Goal: Manage account settings

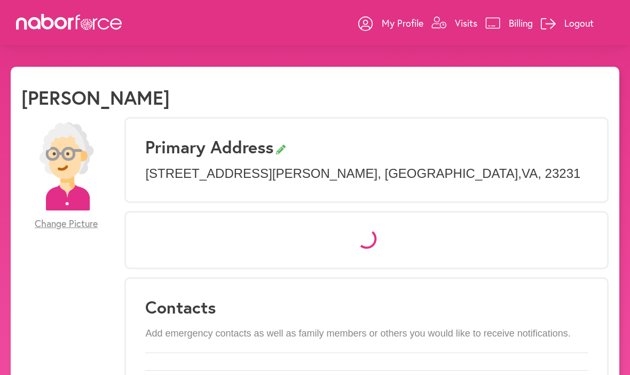
select select "*"
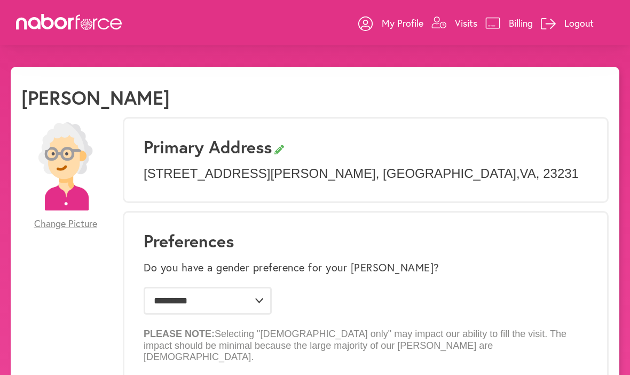
click at [472, 26] on p "Visits" at bounding box center [466, 23] width 22 height 13
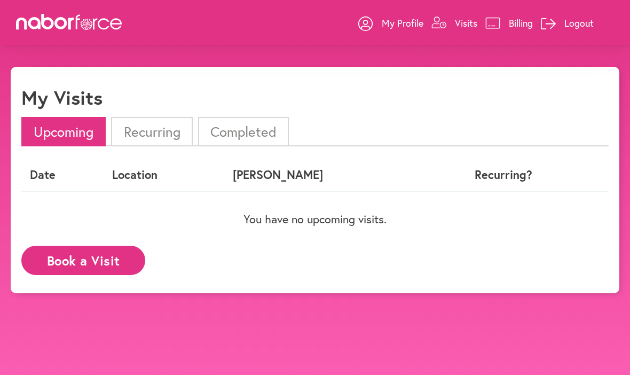
click at [248, 133] on li "Completed" at bounding box center [243, 131] width 91 height 29
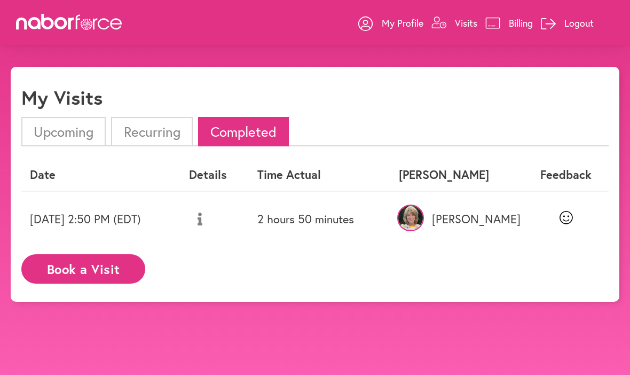
click at [515, 219] on p "[PERSON_NAME]" at bounding box center [457, 219] width 116 height 14
click at [424, 220] on img at bounding box center [410, 218] width 27 height 27
click at [424, 222] on img at bounding box center [410, 218] width 27 height 27
click at [424, 220] on img at bounding box center [410, 218] width 27 height 27
click at [424, 219] on img at bounding box center [410, 218] width 27 height 27
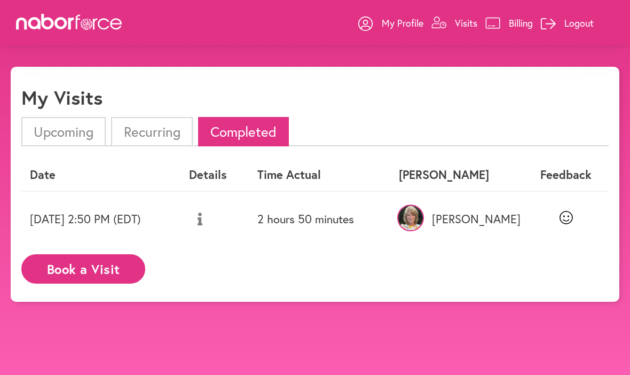
click at [95, 264] on button "Book a Visit" at bounding box center [83, 268] width 124 height 29
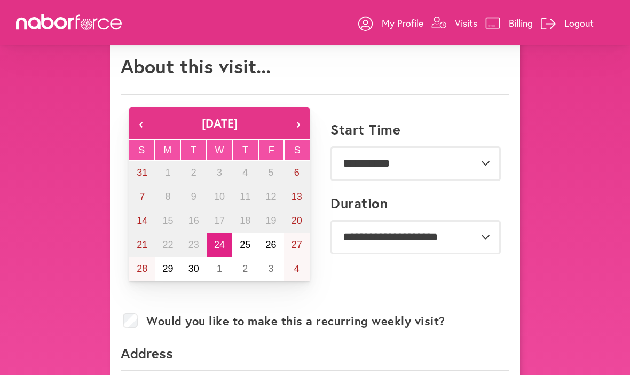
scroll to position [21, 0]
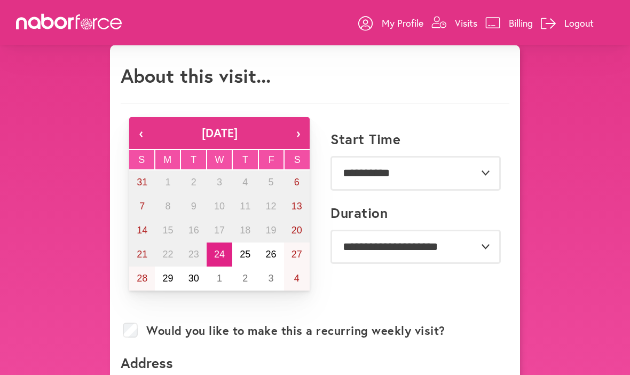
click at [392, 27] on p "My Profile" at bounding box center [403, 23] width 42 height 13
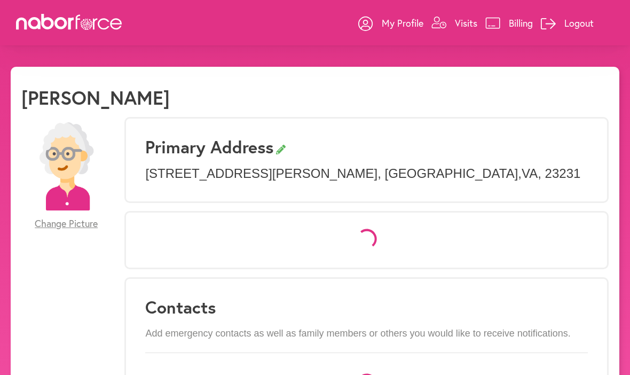
select select "*"
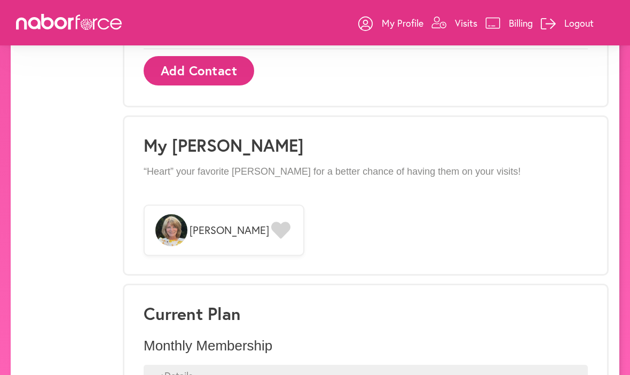
scroll to position [783, 0]
click at [271, 221] on icon at bounding box center [280, 229] width 19 height 17
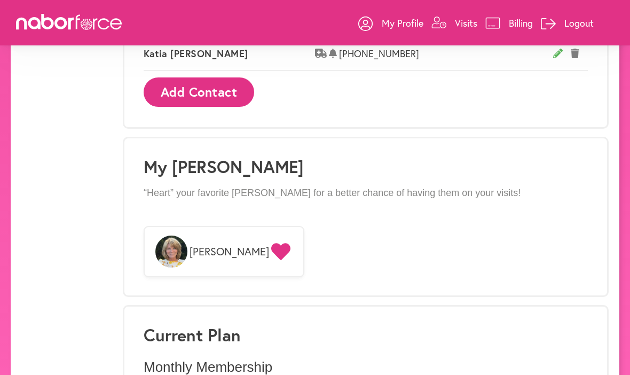
scroll to position [747, 0]
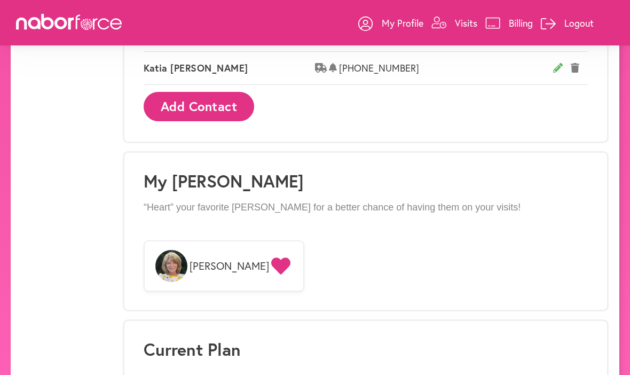
click at [178, 250] on img at bounding box center [171, 266] width 32 height 32
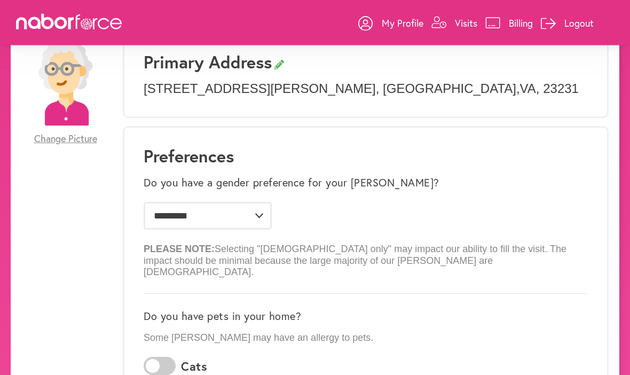
scroll to position [0, 0]
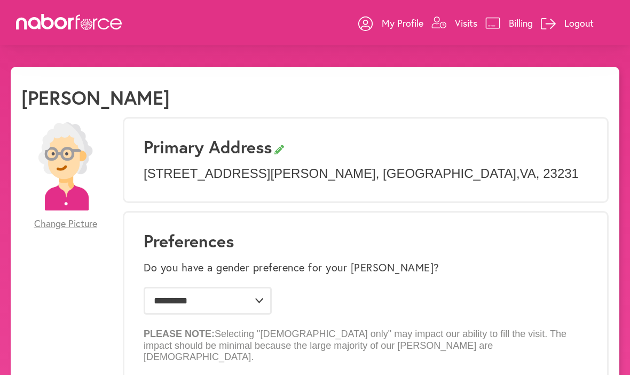
click at [377, 27] on link "My Profile" at bounding box center [390, 23] width 65 height 32
click at [394, 28] on p "My Profile" at bounding box center [403, 23] width 42 height 13
click at [389, 30] on link "My Profile" at bounding box center [390, 23] width 65 height 32
click at [391, 28] on p "My Profile" at bounding box center [403, 23] width 42 height 13
click at [389, 25] on p "My Profile" at bounding box center [403, 23] width 42 height 13
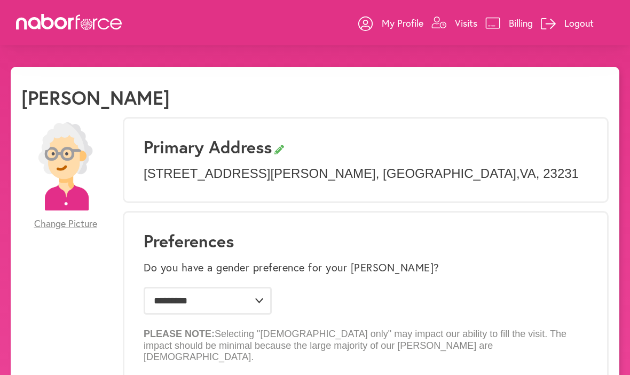
click at [276, 30] on div "My Profile Visits Billing Logout" at bounding box center [315, 22] width 630 height 45
click at [389, 27] on p "My Profile" at bounding box center [403, 23] width 42 height 13
click at [385, 30] on link "My Profile" at bounding box center [390, 23] width 65 height 32
click at [578, 27] on p "Logout" at bounding box center [579, 23] width 29 height 13
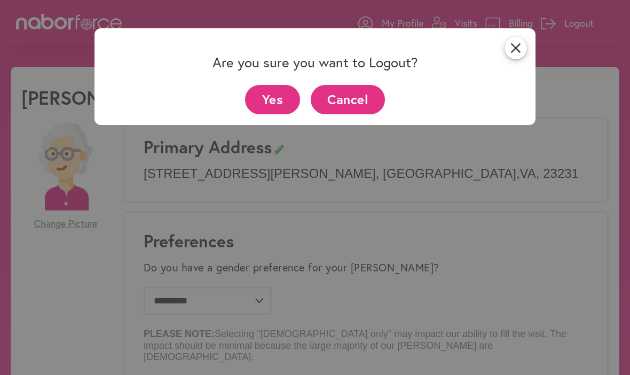
click at [280, 107] on button "Yes" at bounding box center [272, 99] width 55 height 29
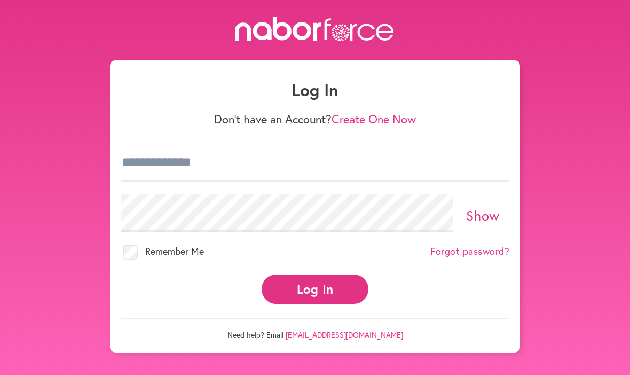
click at [316, 284] on button "Log In" at bounding box center [315, 289] width 107 height 29
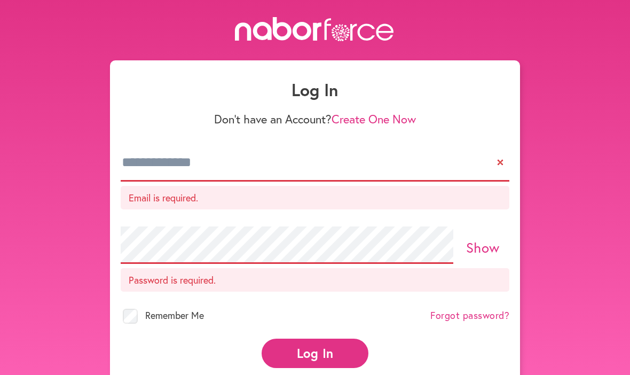
click at [315, 343] on button "Log In" at bounding box center [315, 353] width 107 height 29
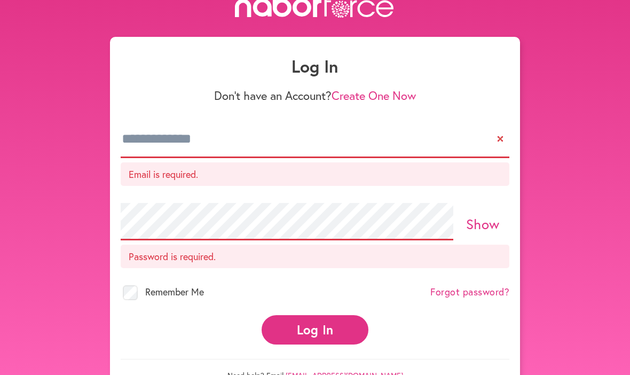
scroll to position [28, 0]
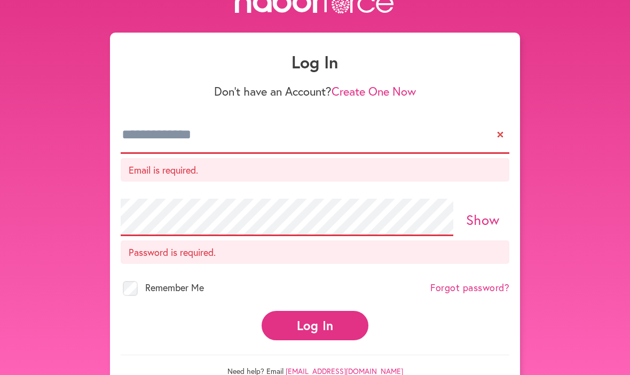
click at [325, 323] on button "Log In" at bounding box center [315, 325] width 107 height 29
click at [307, 322] on button "Log In" at bounding box center [315, 325] width 107 height 29
click at [321, 331] on button "Log In" at bounding box center [315, 325] width 107 height 29
click at [326, 324] on button "Log In" at bounding box center [315, 325] width 107 height 29
click at [285, 167] on p "Email is required." at bounding box center [315, 169] width 389 height 23
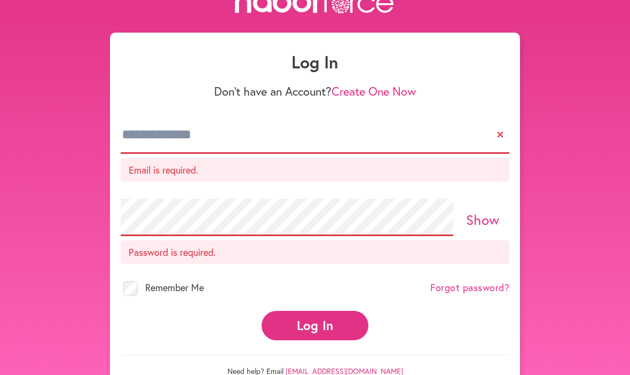
click at [211, 175] on p "Email is required." at bounding box center [315, 169] width 389 height 23
click at [268, 173] on p "Email is required." at bounding box center [315, 169] width 389 height 23
click at [233, 175] on p "Email is required." at bounding box center [315, 169] width 389 height 23
click at [221, 164] on p "Email is required." at bounding box center [315, 169] width 389 height 23
click at [240, 167] on p "Email is required." at bounding box center [315, 169] width 389 height 23
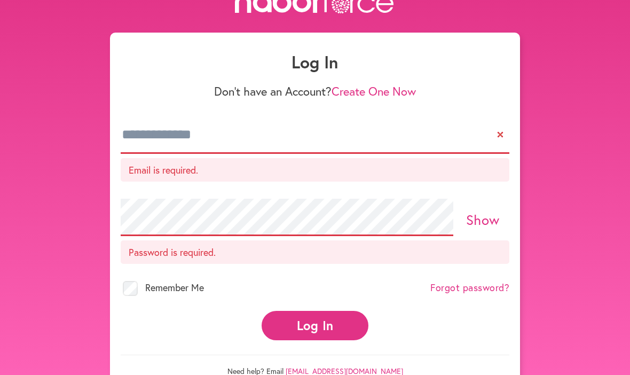
scroll to position [0, 0]
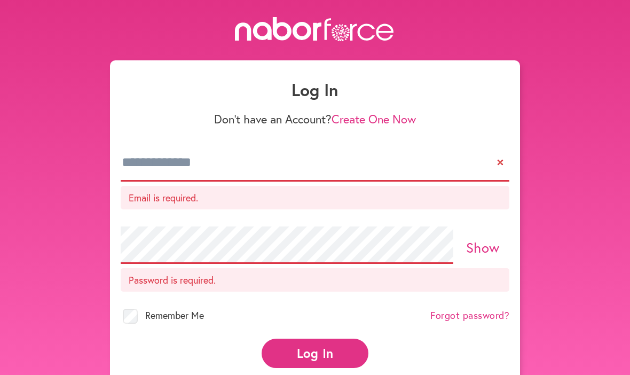
click at [231, 191] on p "Email is required." at bounding box center [315, 197] width 389 height 23
click at [212, 166] on input "email" at bounding box center [315, 162] width 389 height 37
type input "**********"
click at [315, 339] on button "Log In" at bounding box center [315, 353] width 107 height 29
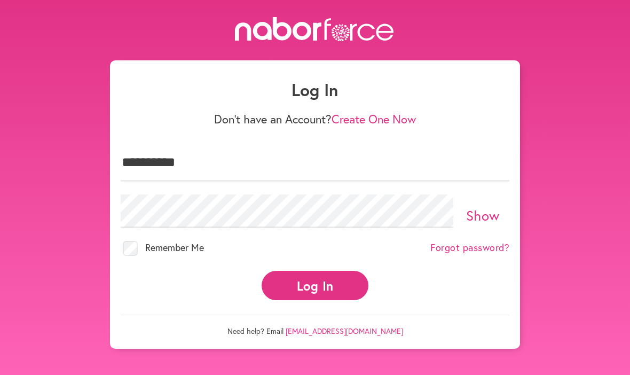
click at [326, 274] on button "Log In" at bounding box center [315, 285] width 107 height 29
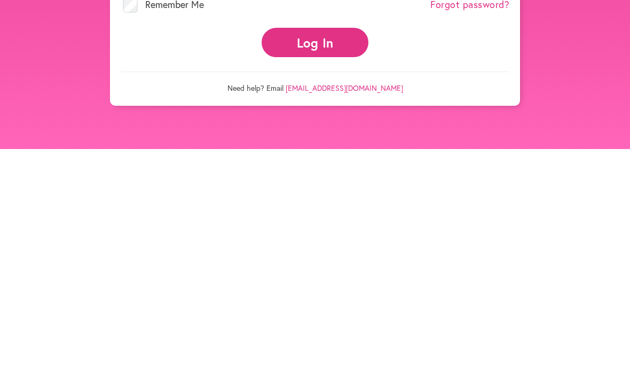
scroll to position [29, 0]
click at [335, 254] on button "Log In" at bounding box center [315, 268] width 107 height 29
click at [320, 254] on button "Log In" at bounding box center [315, 268] width 107 height 29
click at [314, 254] on button "Log In" at bounding box center [315, 268] width 107 height 29
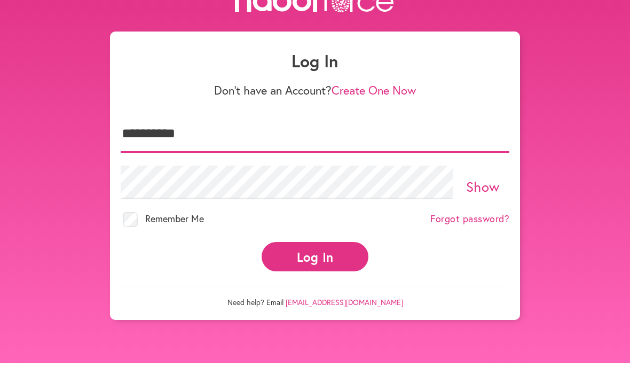
scroll to position [26, 0]
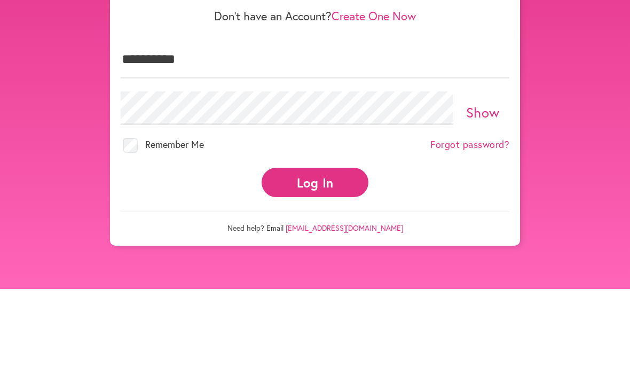
click at [321, 254] on button "Log In" at bounding box center [315, 268] width 107 height 29
click at [432, 217] on div "Remember Me Forgot password?" at bounding box center [315, 232] width 389 height 30
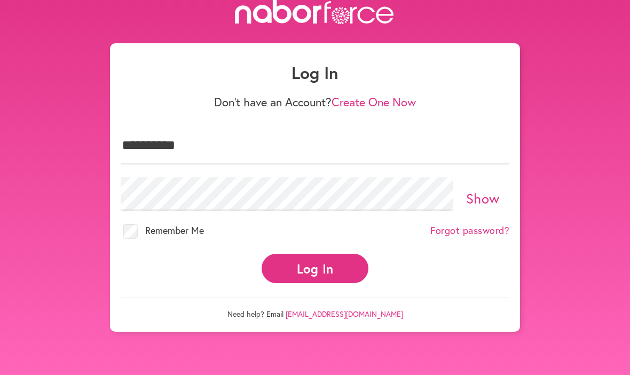
click at [347, 254] on button "Log In" at bounding box center [315, 268] width 107 height 29
click at [585, 116] on div "**********" at bounding box center [315, 166] width 630 height 332
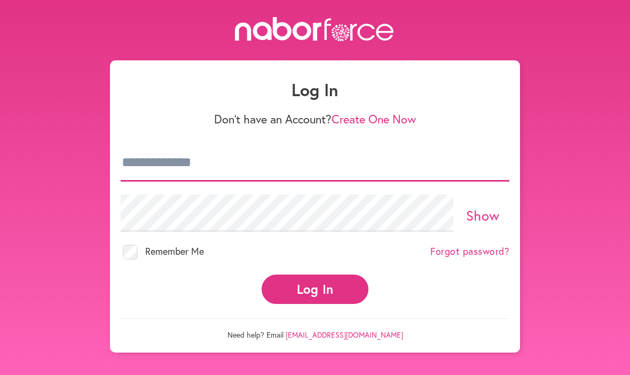
click at [209, 162] on input "email" at bounding box center [315, 162] width 389 height 37
click at [253, 166] on input "email" at bounding box center [315, 162] width 389 height 37
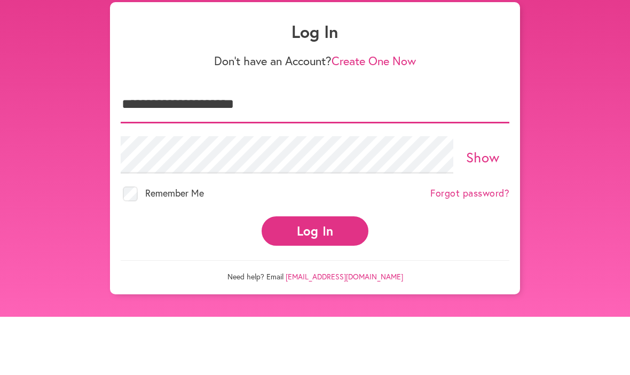
type input "**********"
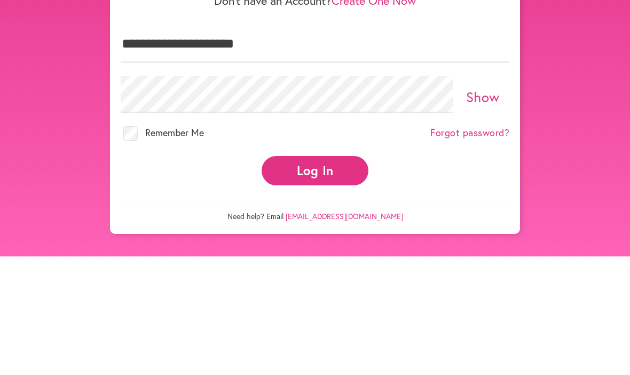
click at [326, 275] on button "Log In" at bounding box center [315, 289] width 107 height 29
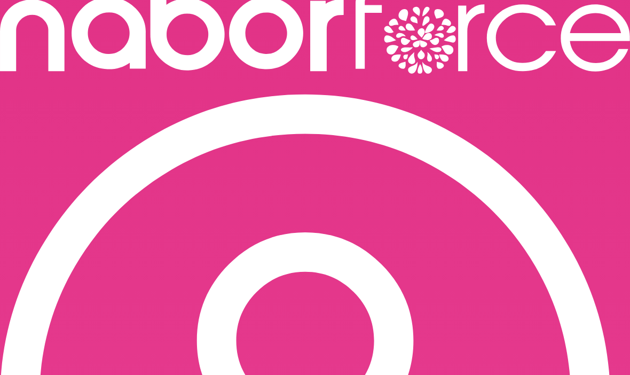
select select "*"
